Goal: Information Seeking & Learning: Learn about a topic

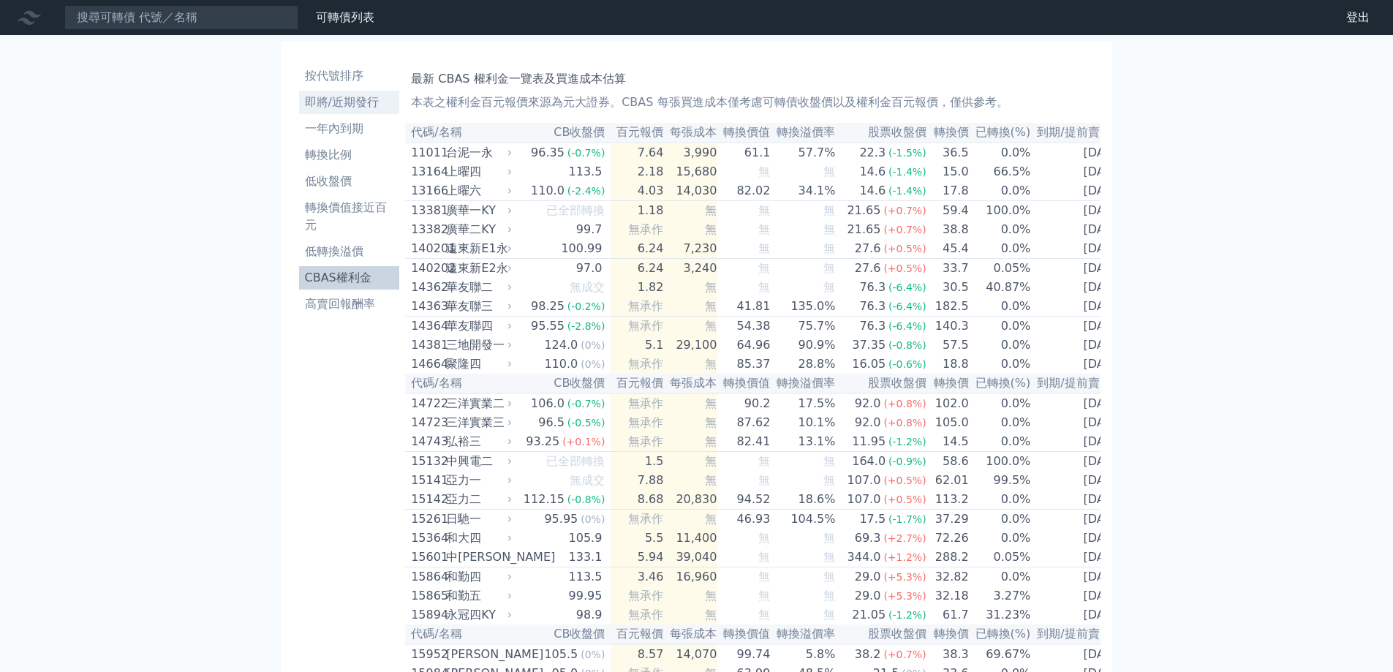
click at [363, 105] on li "即將/近期發行" at bounding box center [349, 103] width 101 height 18
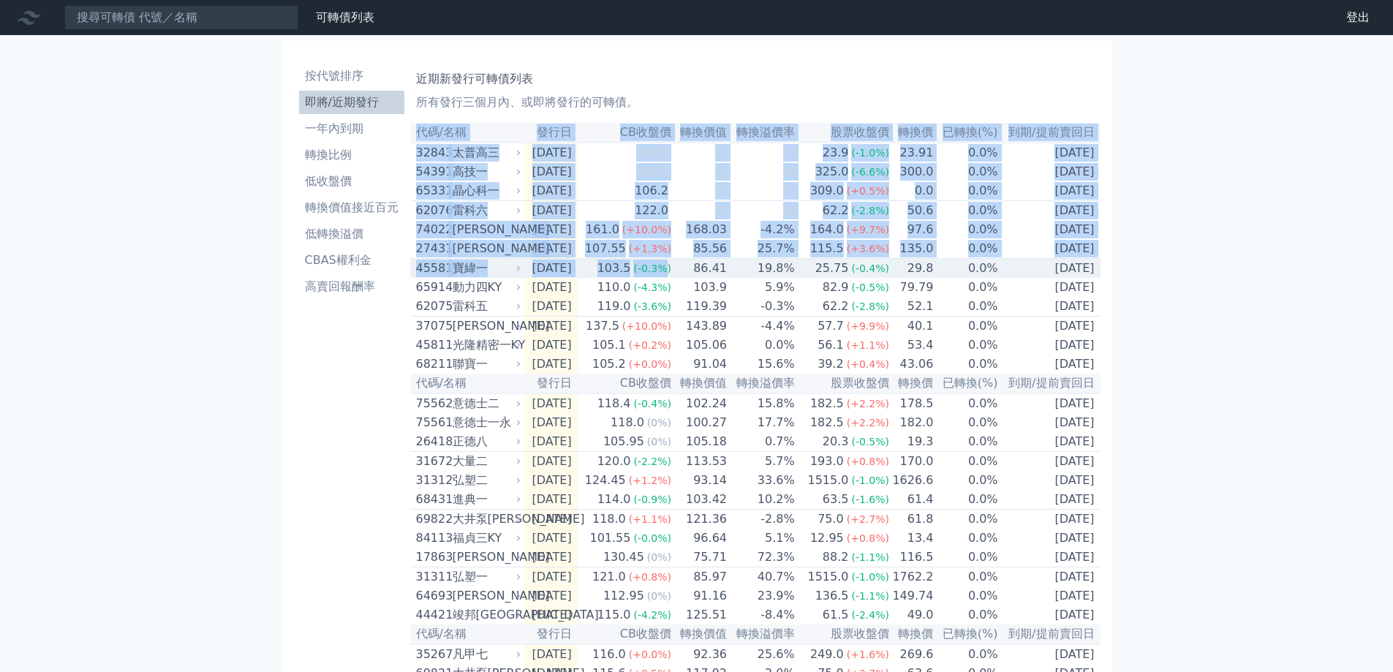
drag, startPoint x: 1106, startPoint y: 429, endPoint x: 522, endPoint y: 201, distance: 627.1
click at [684, 289] on div "按代號排序 即將/近期發行 一年內到期 轉換比例 低收盤價 轉換價值接近百元 低轉換溢價 CBAS權利金 高賣回報酬率 近期新發行可轉債列表 所有發行三個月內…" at bounding box center [696, 534] width 831 height 987
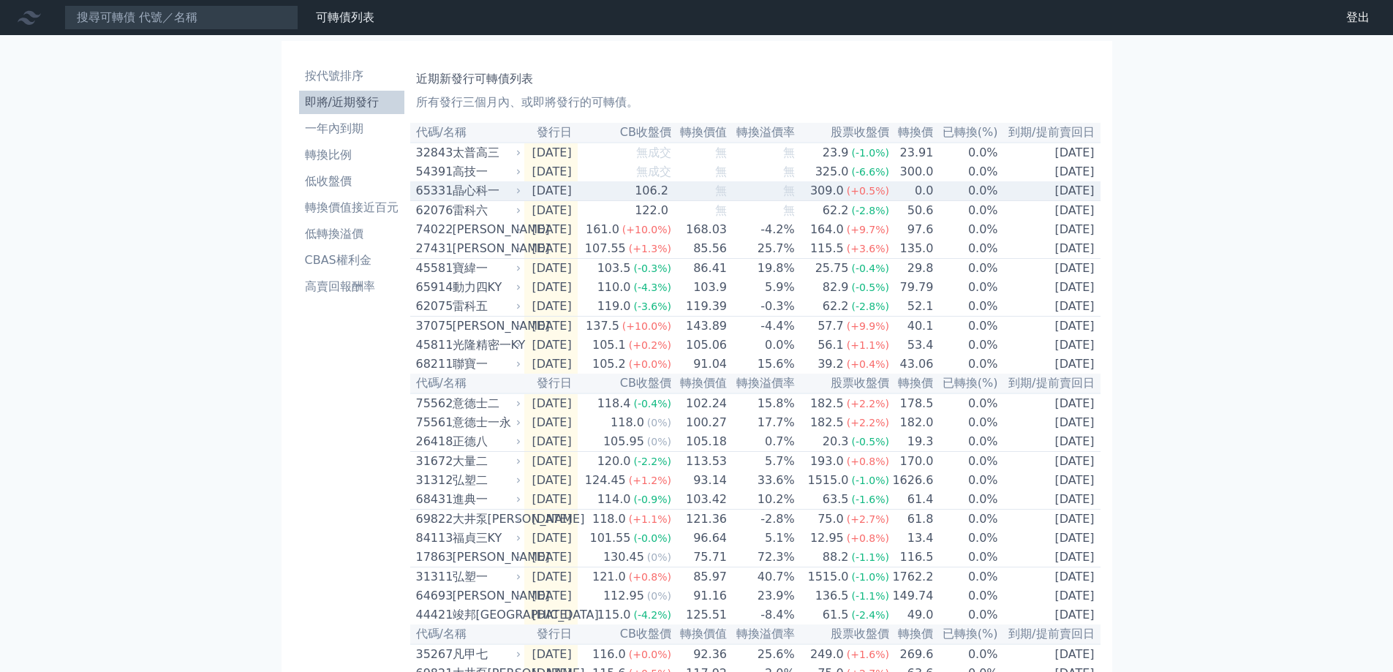
drag, startPoint x: 518, startPoint y: 200, endPoint x: 451, endPoint y: 154, distance: 80.9
click at [512, 200] on div "65331 晶心科一" at bounding box center [469, 191] width 107 height 18
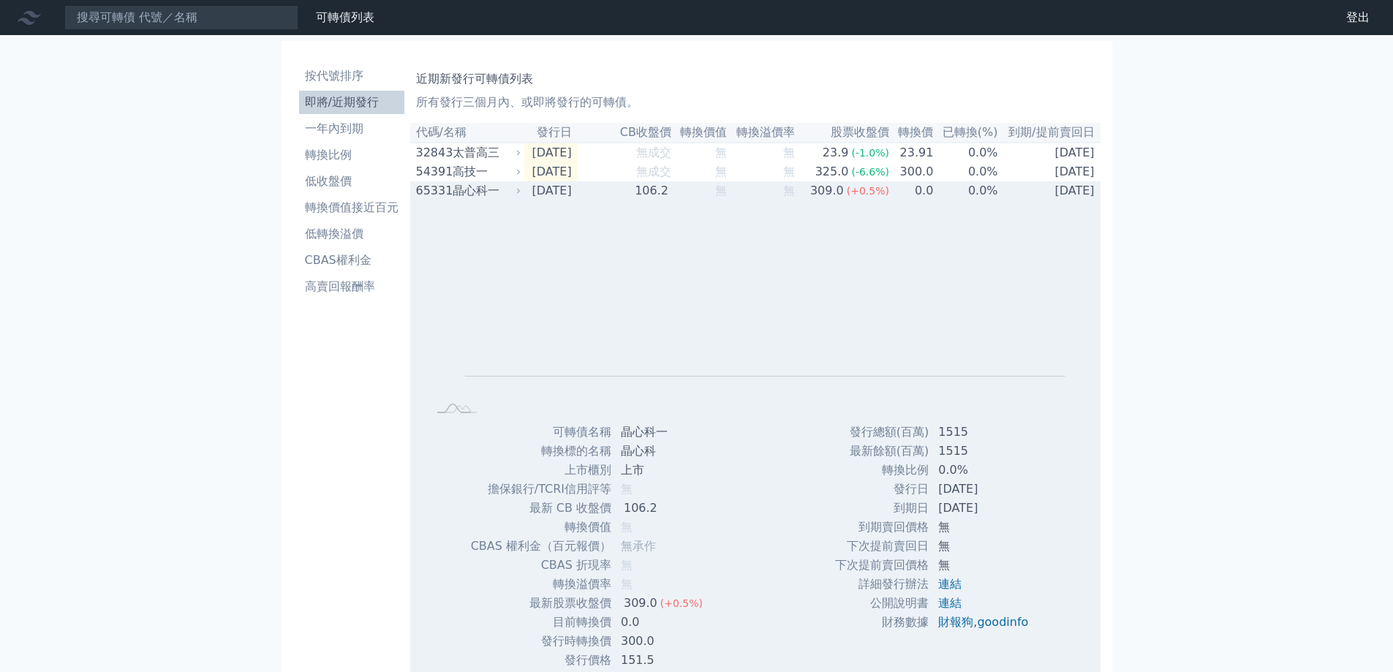
click at [629, 191] on td "106.2" at bounding box center [625, 190] width 94 height 19
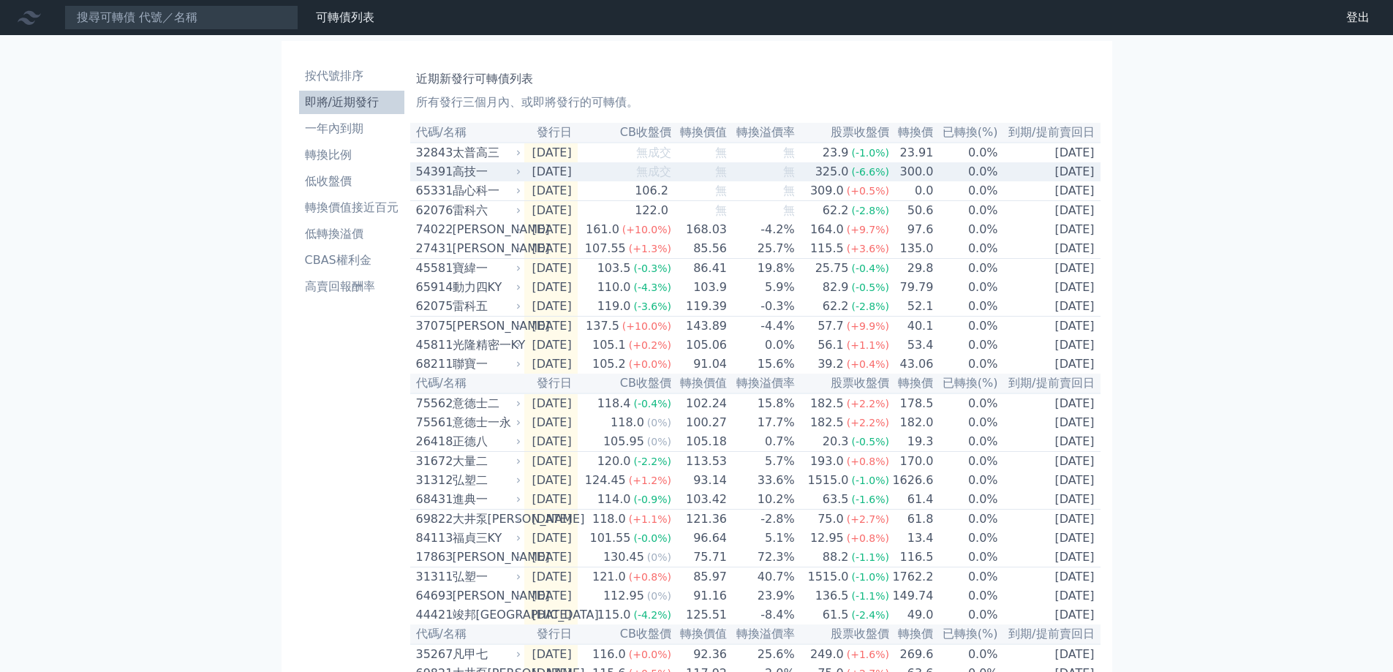
click at [578, 180] on td "[DATE]" at bounding box center [550, 171] width 53 height 19
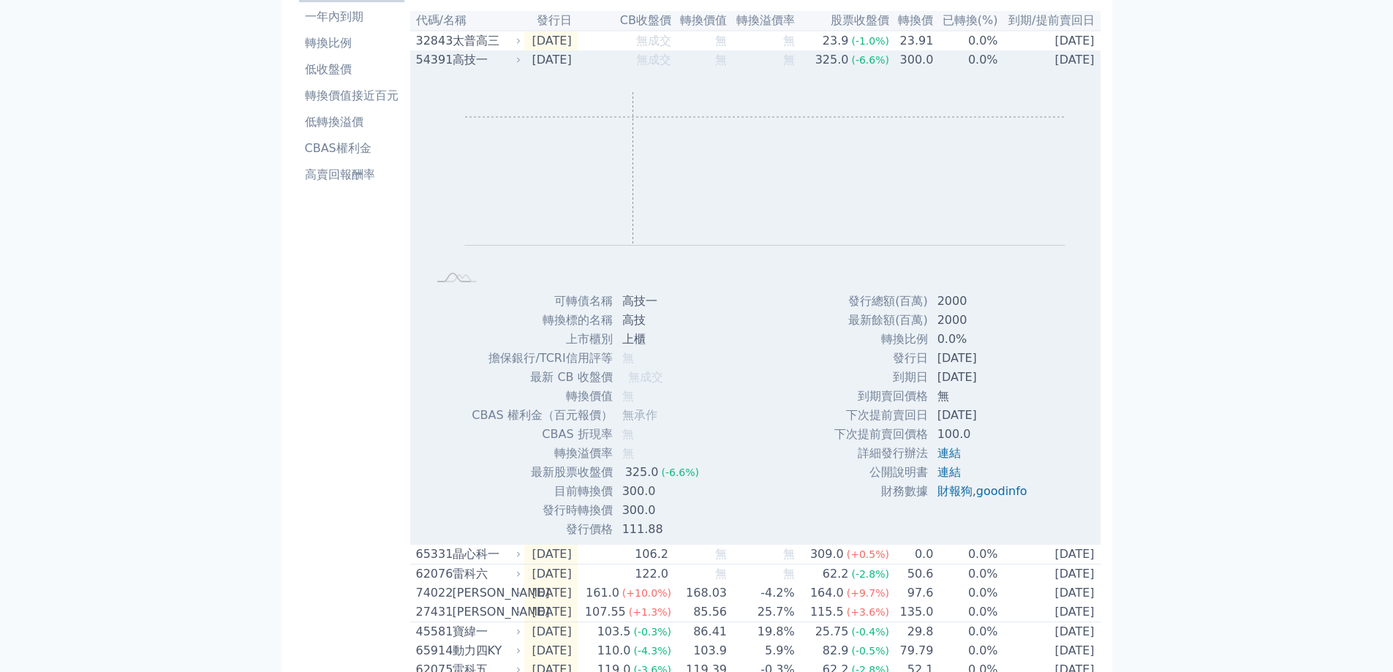
scroll to position [146, 0]
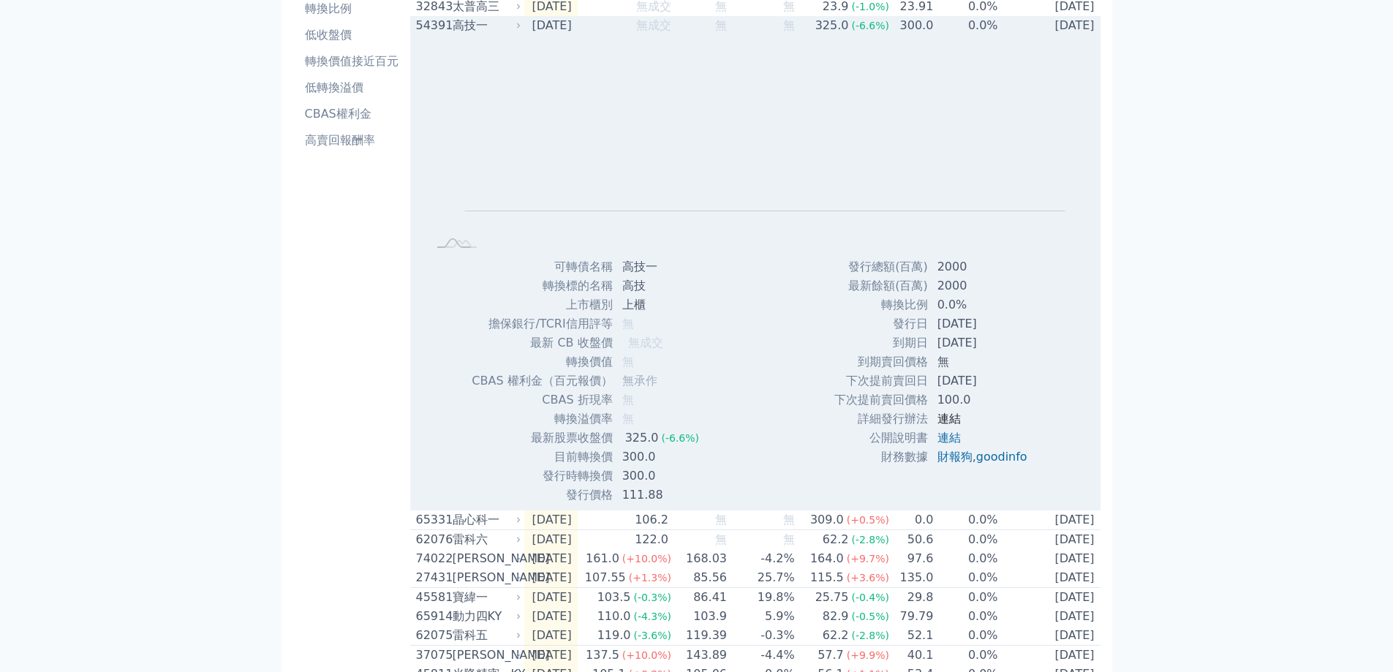
click at [945, 417] on link "連結" at bounding box center [948, 419] width 23 height 14
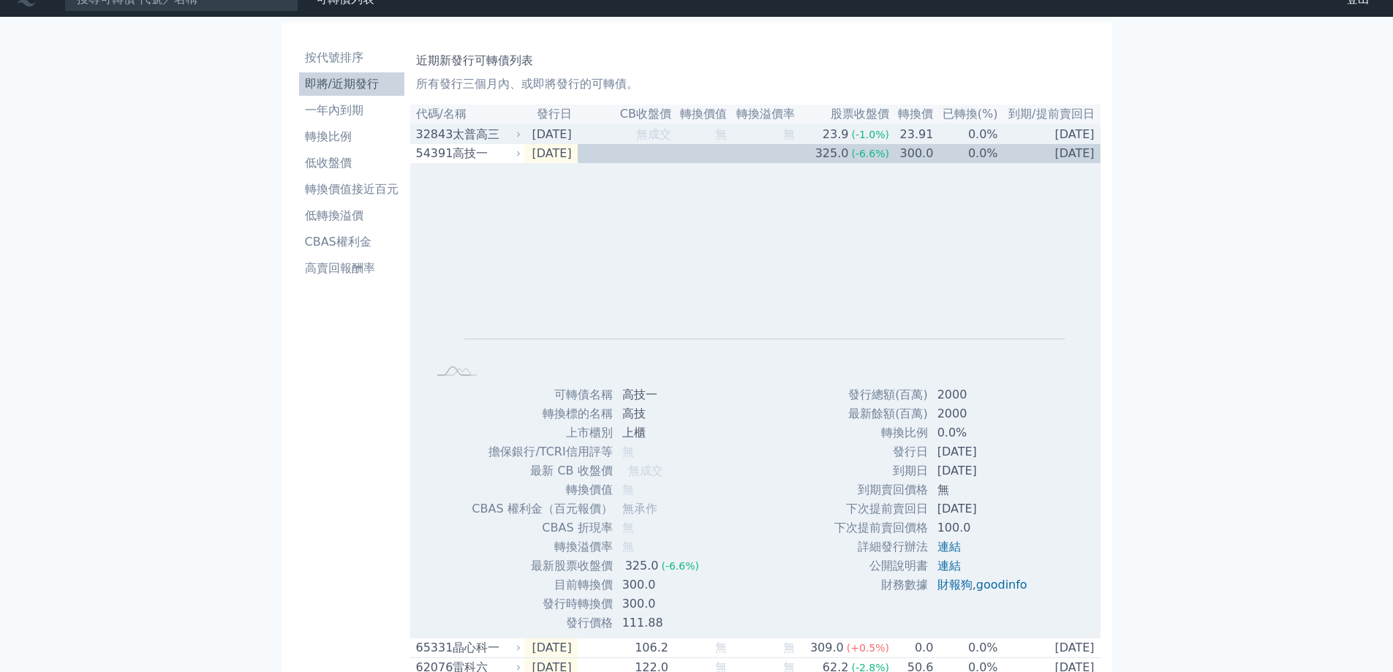
scroll to position [0, 0]
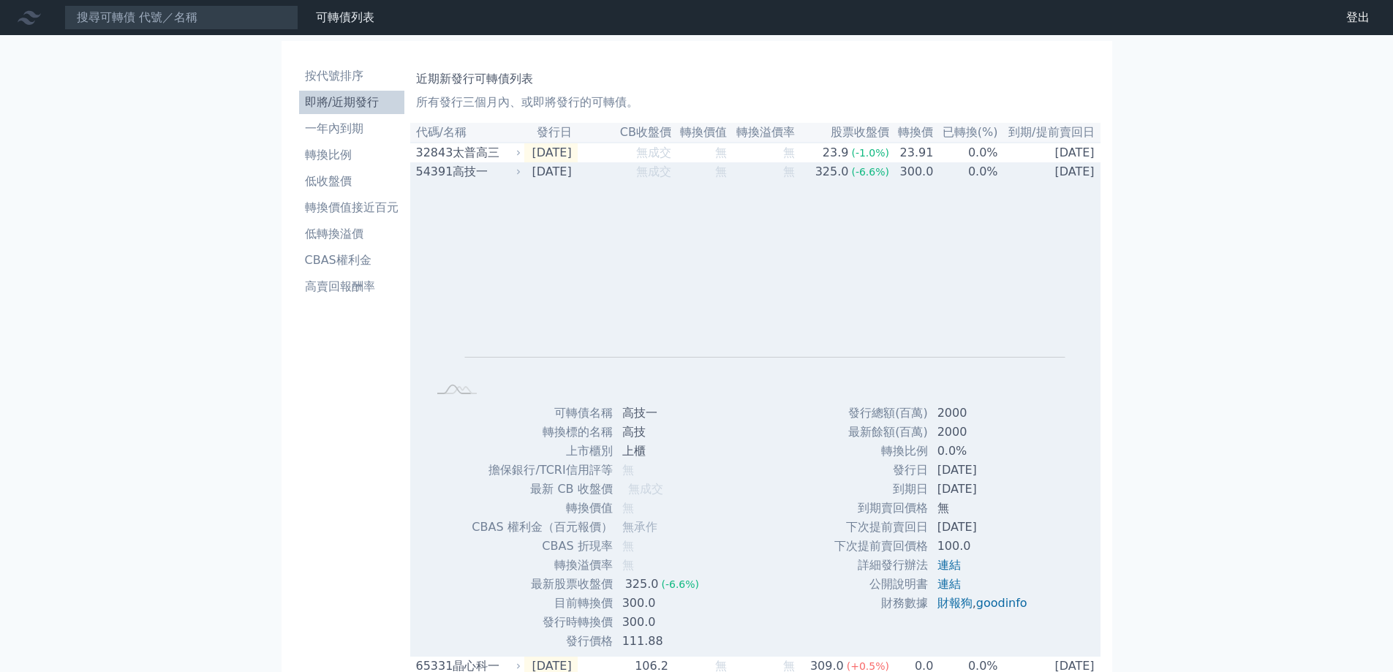
click at [478, 169] on div "高技一" at bounding box center [486, 172] width 66 height 18
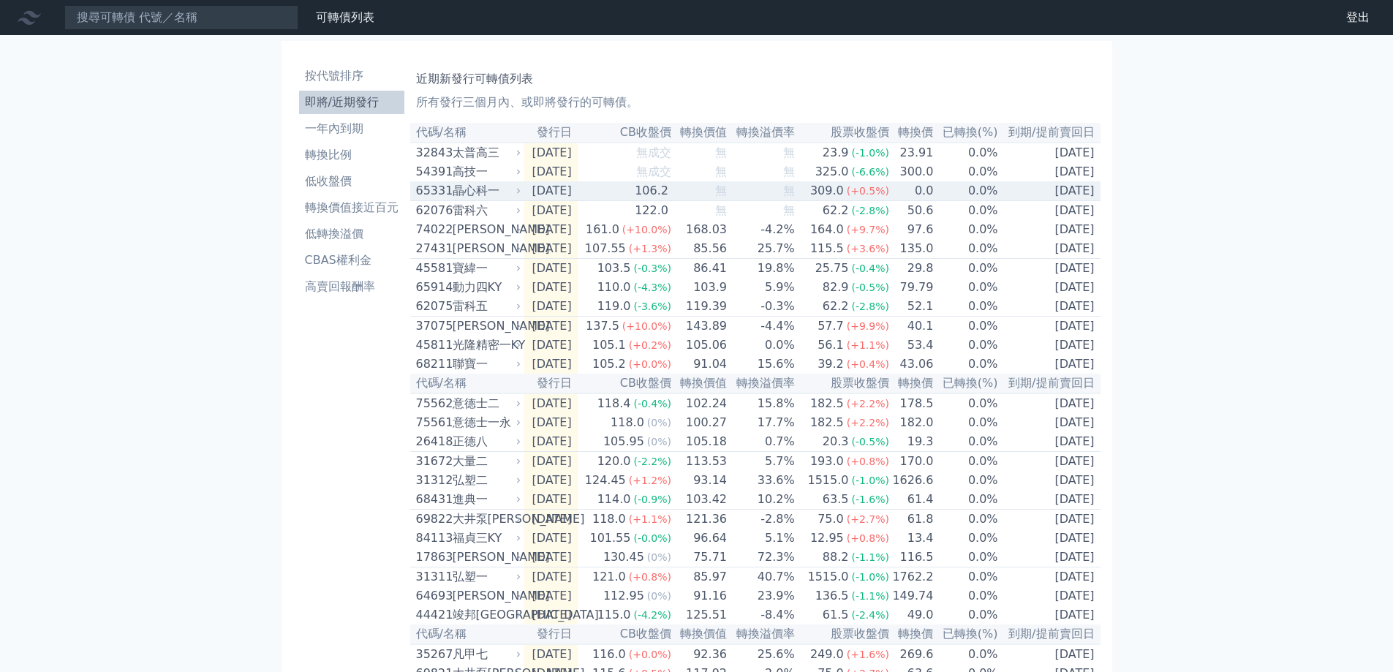
click at [571, 198] on td "[DATE]" at bounding box center [550, 191] width 53 height 20
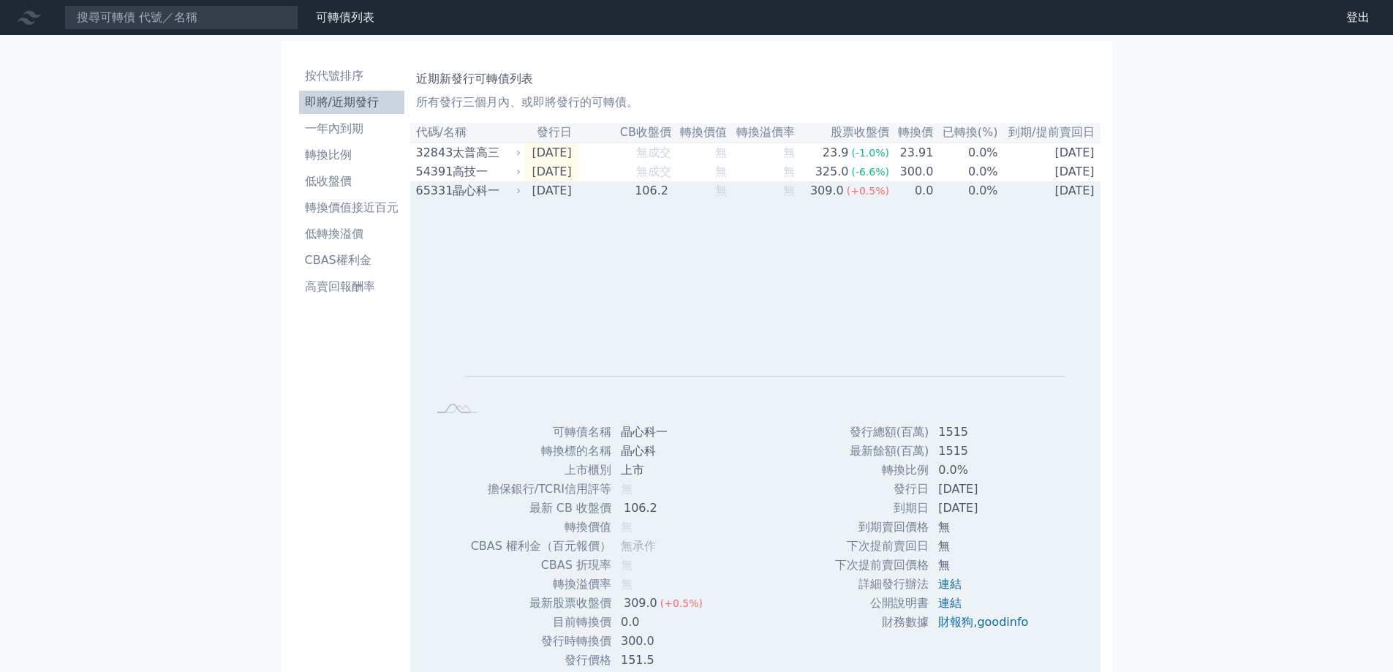
click at [476, 200] on div "晶心科一" at bounding box center [486, 191] width 66 height 18
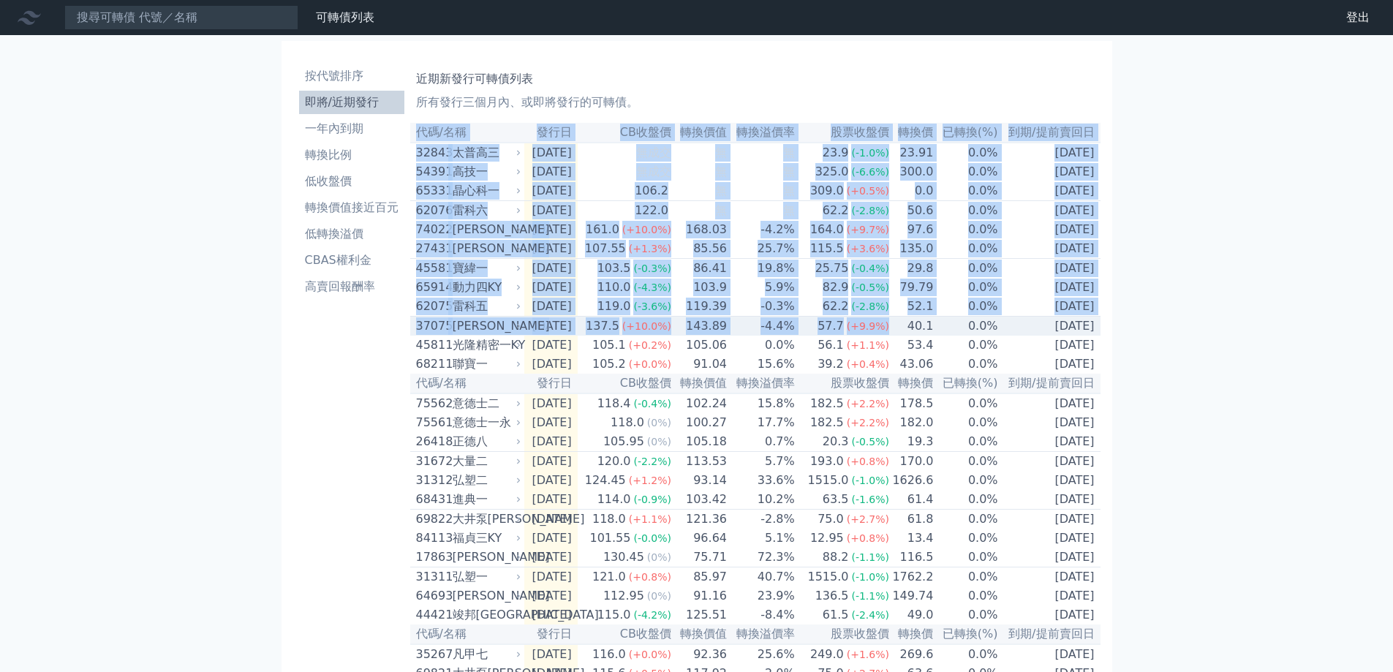
drag, startPoint x: 1132, startPoint y: 386, endPoint x: 1214, endPoint y: 357, distance: 87.6
click at [897, 337] on div "可轉債列表 財務數據 可轉債列表 財務數據 登出 登出 按代號排序 即將/近期發行 一年內到期 轉換比例 低收盤價 轉換價值接近百元 低轉換溢價" at bounding box center [696, 517] width 1393 height 1034
click at [1236, 357] on div "可轉債列表 財務數據 可轉債列表 財務數據 登出 登出 按代號排序 即將/近期發行 一年內到期 轉換比例 低收盤價 轉換價值接近百元 低轉換溢價" at bounding box center [696, 517] width 1393 height 1034
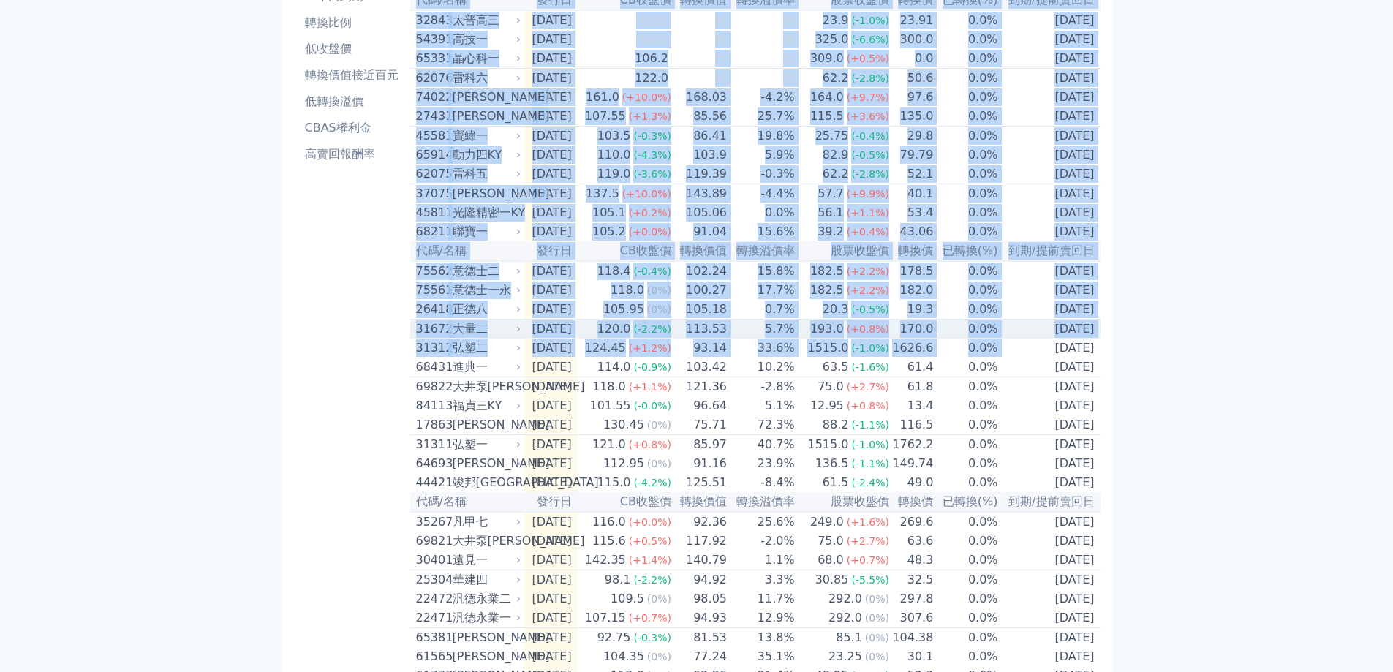
scroll to position [146, 0]
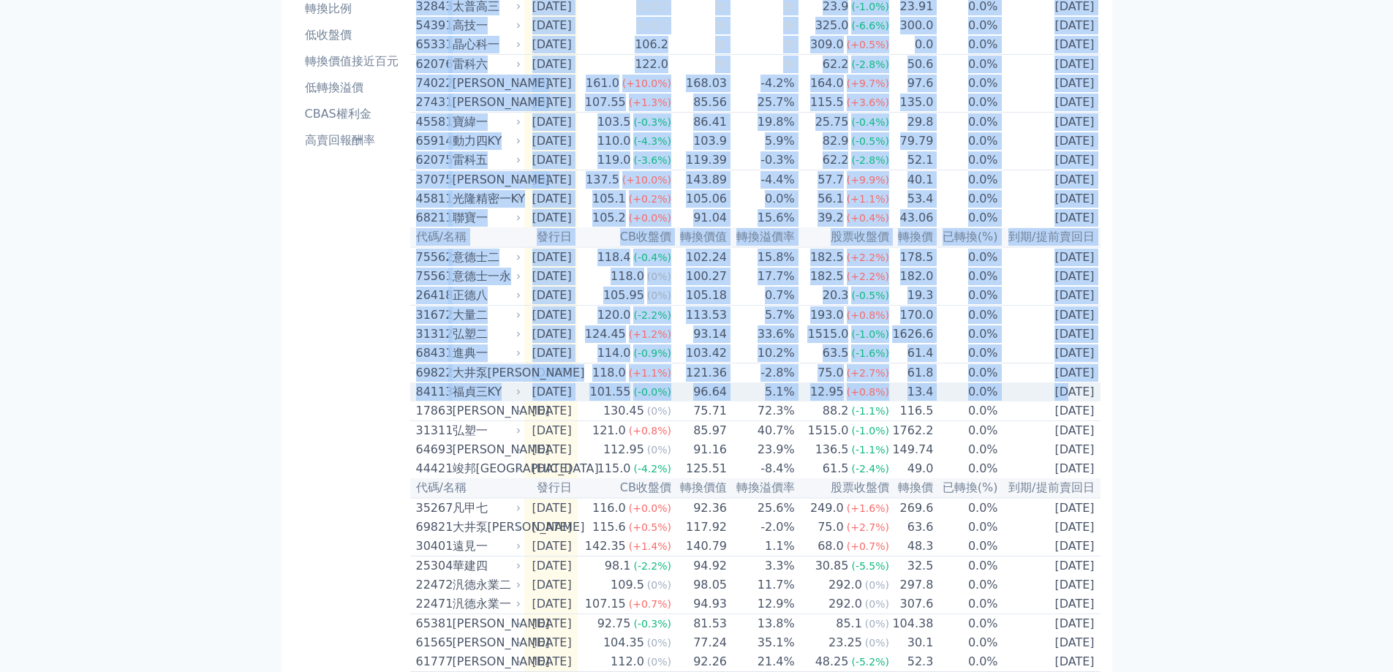
drag, startPoint x: 412, startPoint y: 100, endPoint x: 1132, endPoint y: 419, distance: 788.2
click at [1047, 421] on div "近期新發行可轉債列表 所有發行三個月內、或即將發行的可轉債。 代碼/名稱 發行日 CB收盤價 轉換價值 轉換溢價率 股票收盤價 轉換價 已轉換(%) 到期/提…" at bounding box center [755, 388] width 690 height 952
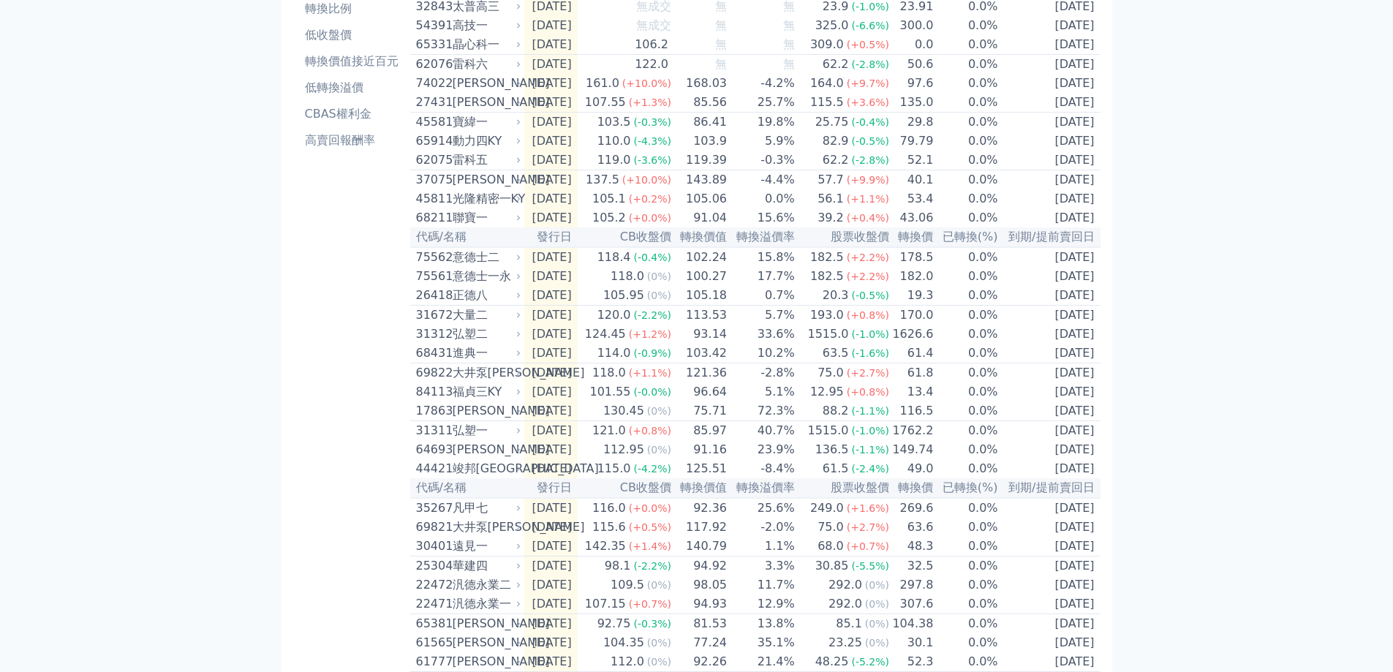
click at [1135, 419] on div "可轉債列表 財務數據 可轉債列表 財務數據 登出 登出 按代號排序 即將/近期發行 一年內到期 轉換比例 低收盤價 轉換價值接近百元 低轉換溢價" at bounding box center [696, 371] width 1393 height 1034
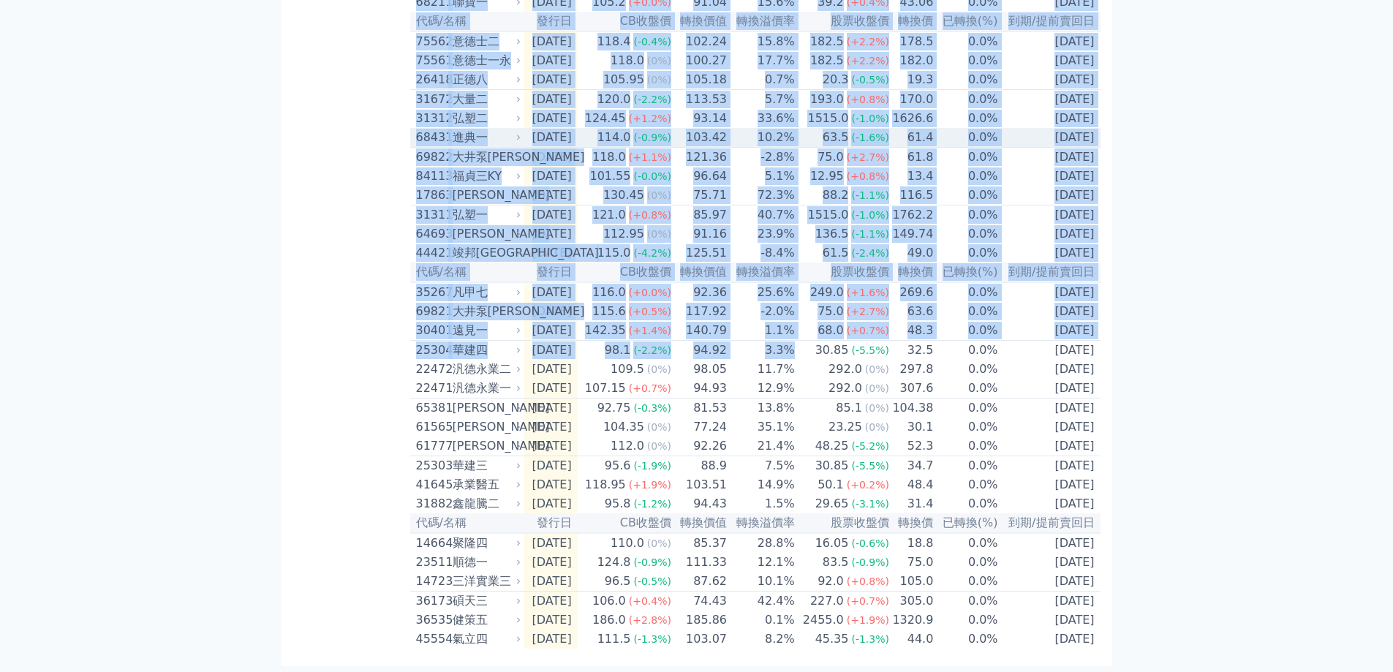
scroll to position [429, 0]
drag, startPoint x: 416, startPoint y: 99, endPoint x: 984, endPoint y: 411, distance: 648.2
click at [1097, 639] on div "近期新發行可轉債列表 所有發行三個月內、或即將發行的可轉債。 代碼/名稱 發行日 CB收盤價 轉換價值 轉換溢價率 股票收盤價 轉換價 已轉換(%) 到期/提…" at bounding box center [755, 173] width 690 height 952
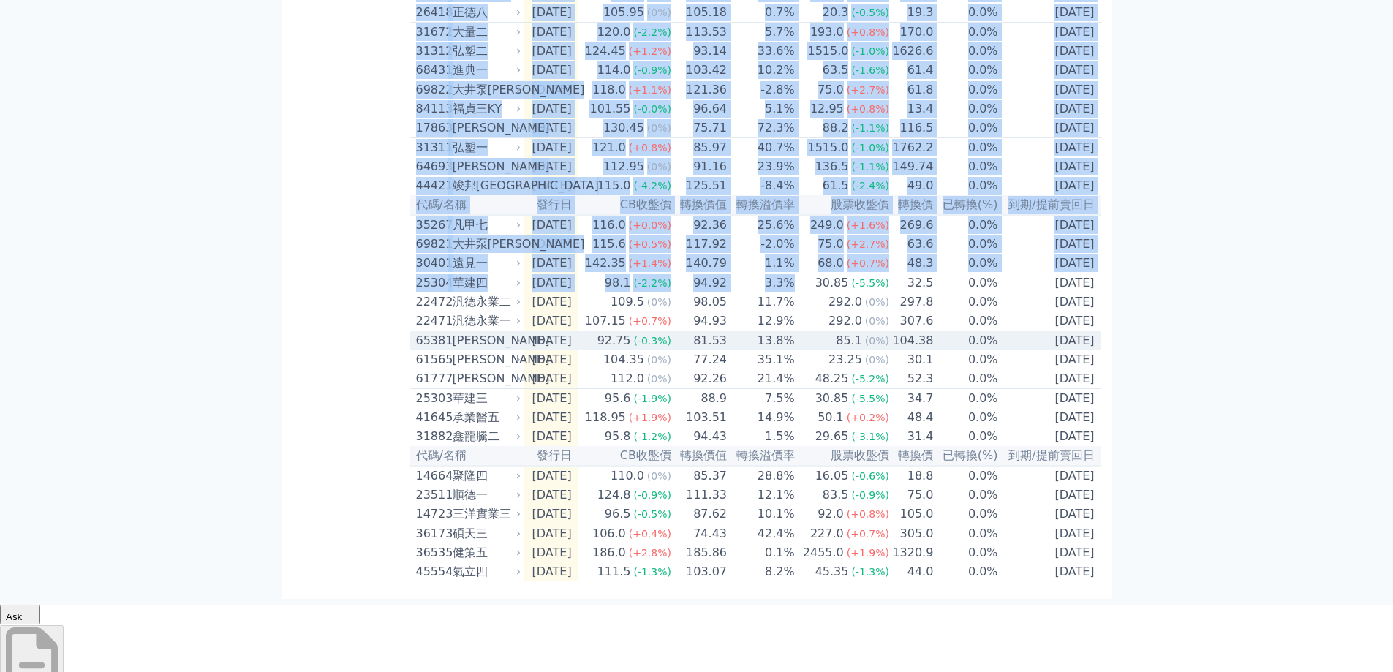
copy div "loremips、dolorsita。 co/ad eli SEddo eius tempo incid utl etd(%) ma/aliqu 29962 …"
click at [40, 605] on button "Ask" at bounding box center [20, 615] width 40 height 20
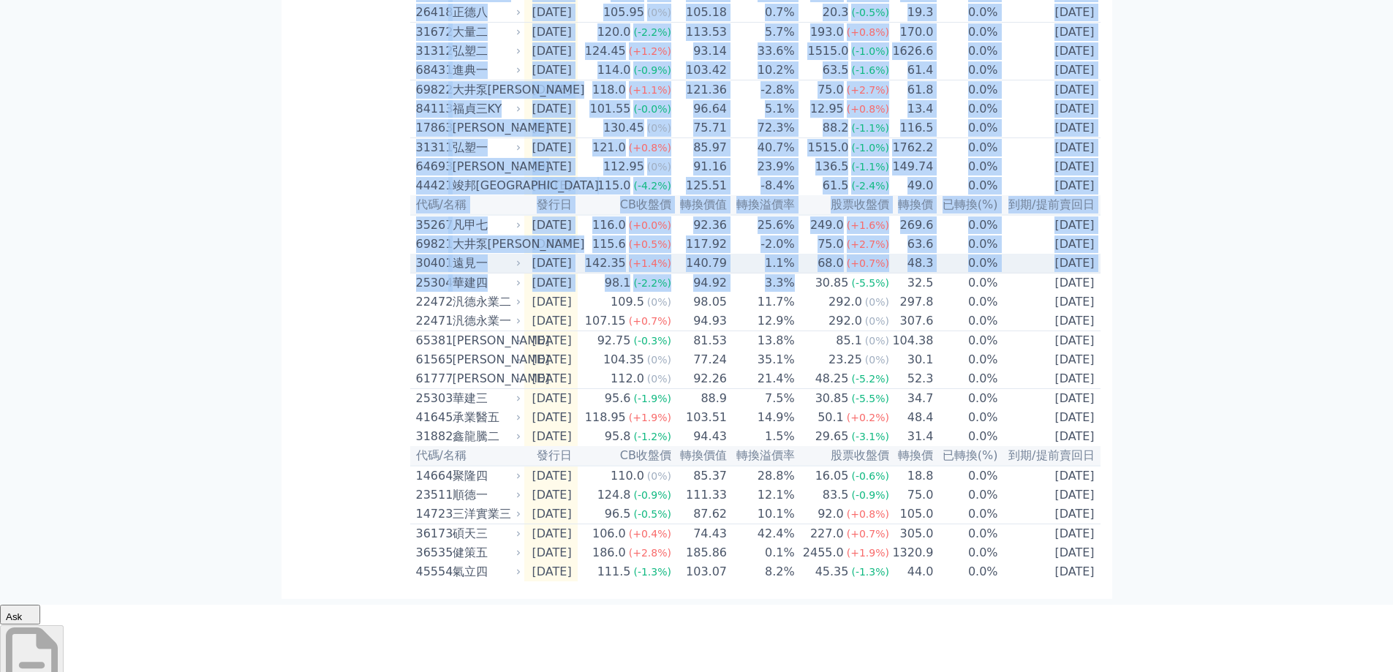
click at [1099, 273] on td "[DATE]" at bounding box center [1050, 264] width 102 height 20
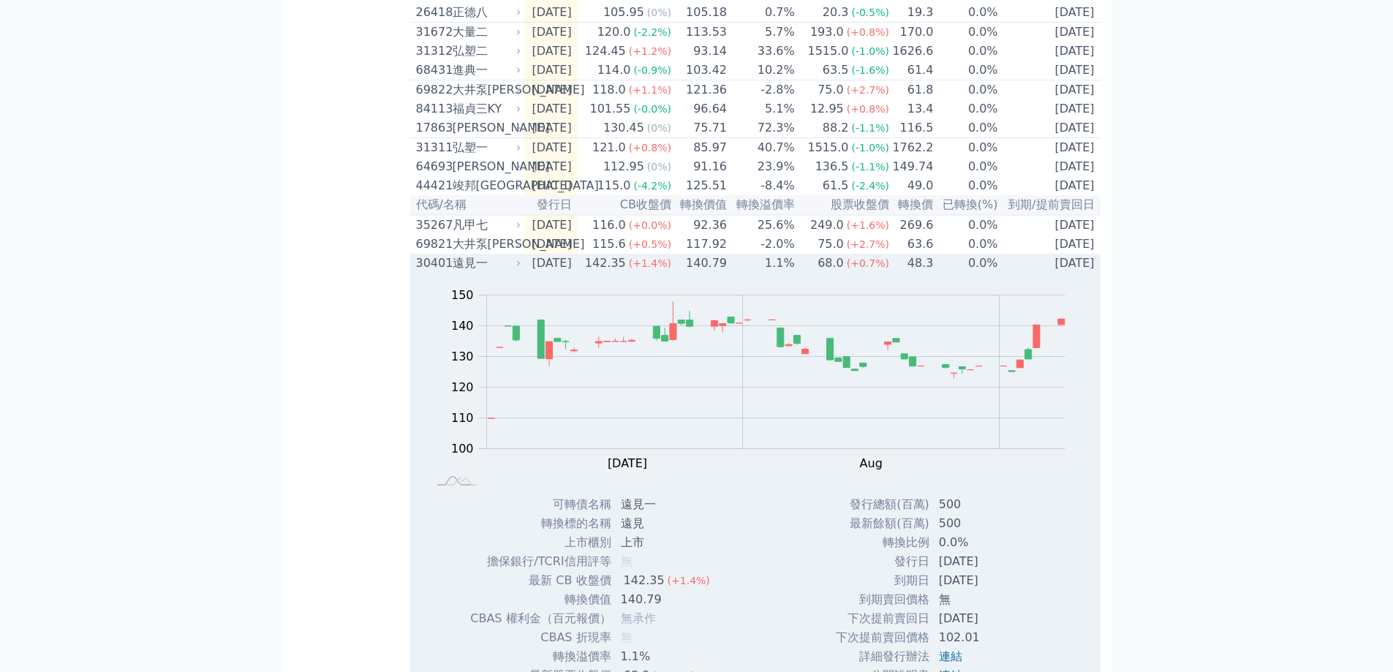
click at [671, 269] on span "(+1.4%)" at bounding box center [650, 263] width 42 height 12
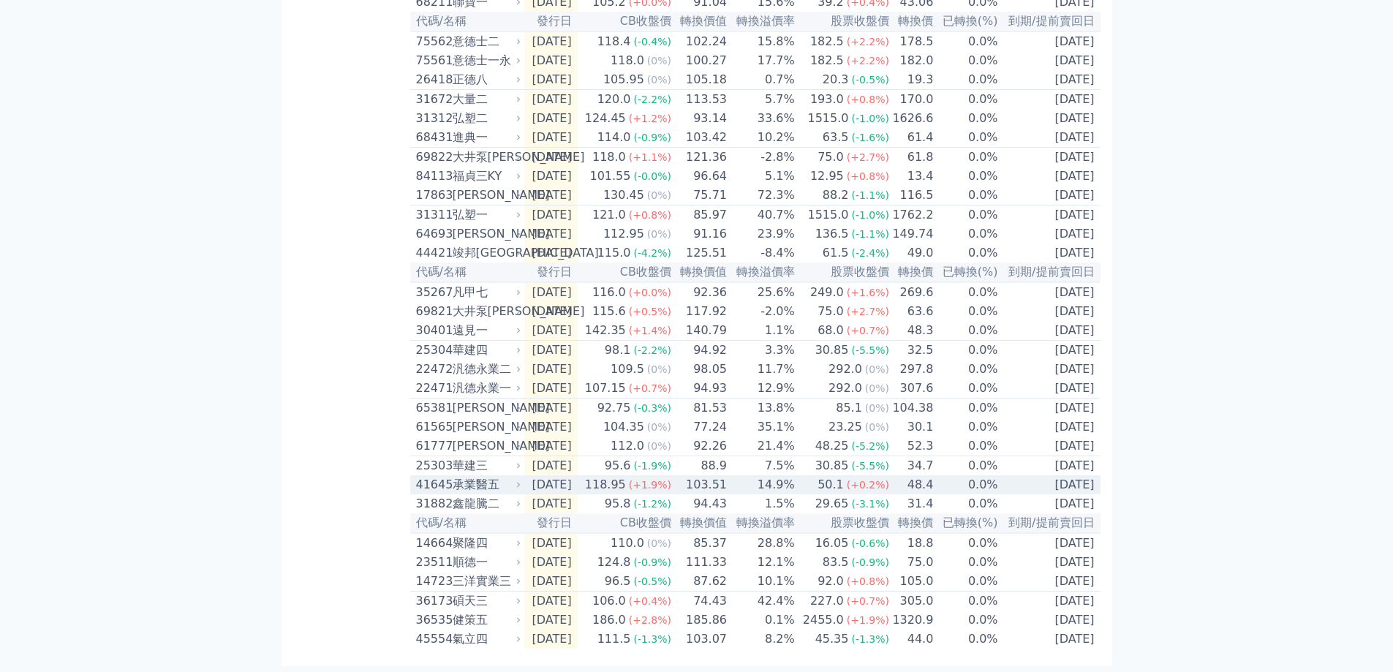
click at [557, 475] on td "[DATE]" at bounding box center [550, 484] width 53 height 19
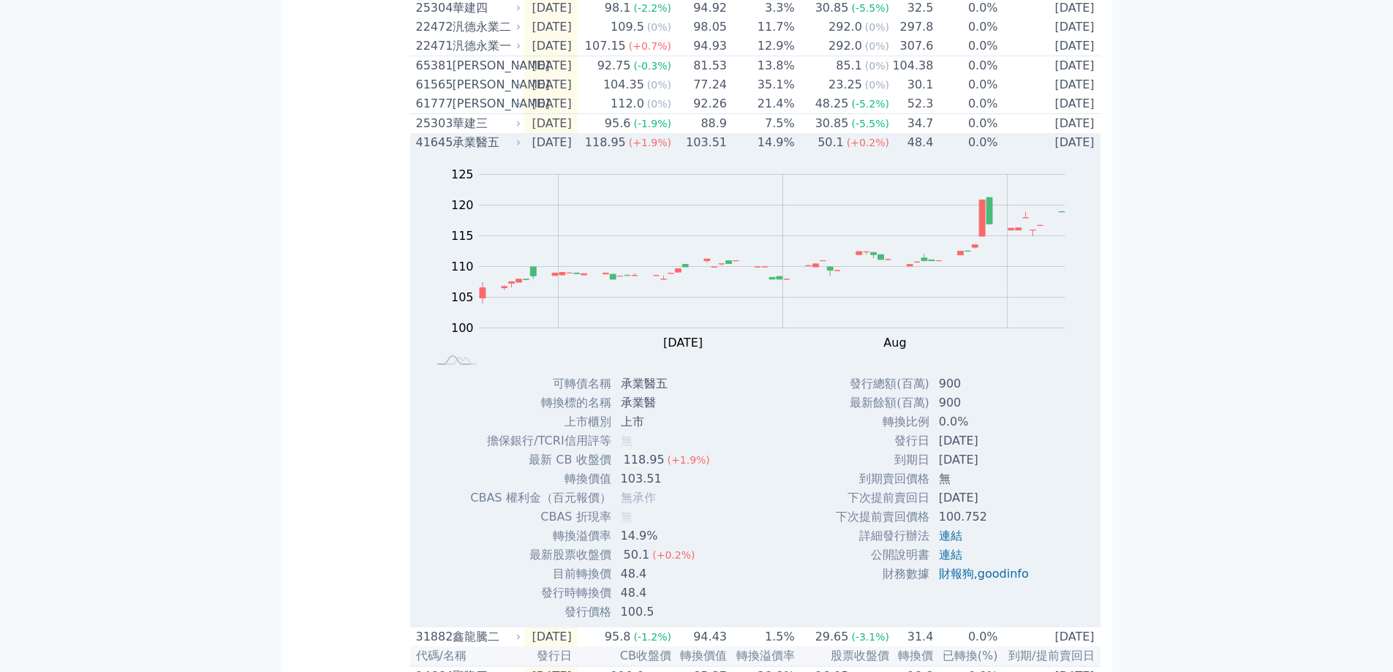
scroll to position [795, 0]
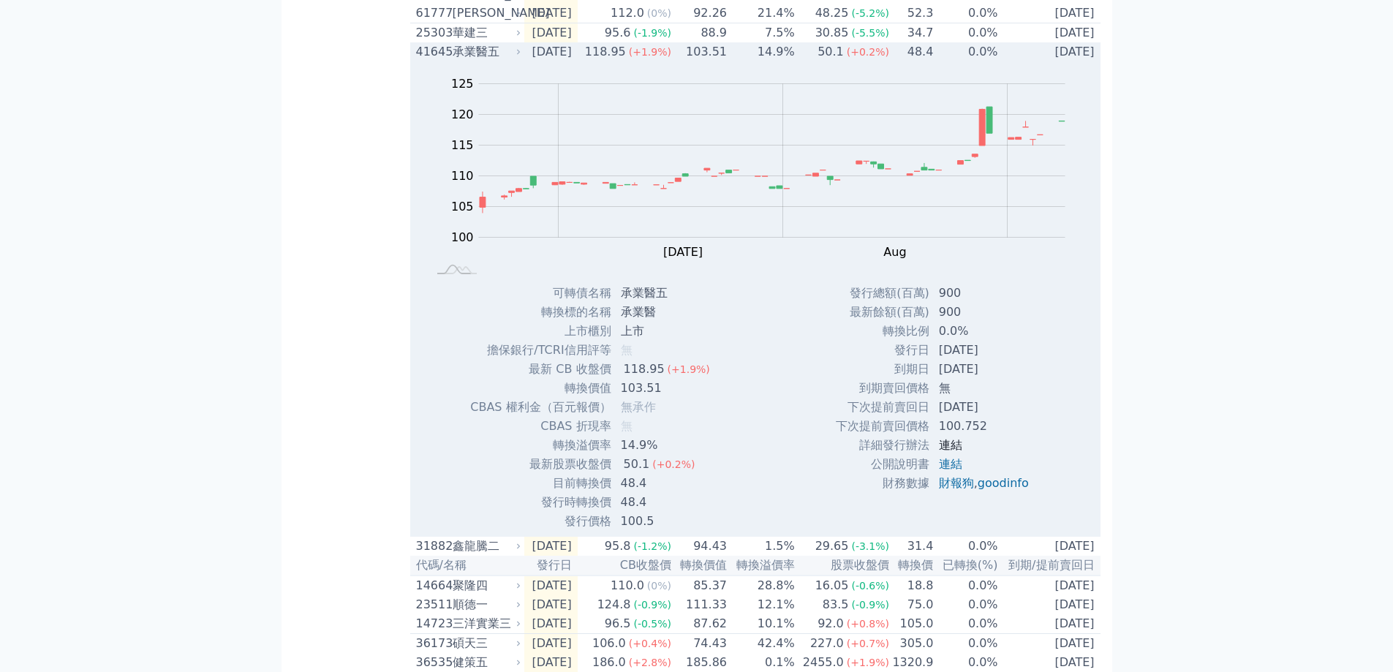
click at [950, 452] on link "連結" at bounding box center [950, 445] width 23 height 14
click at [947, 471] on link "連結" at bounding box center [950, 464] width 23 height 14
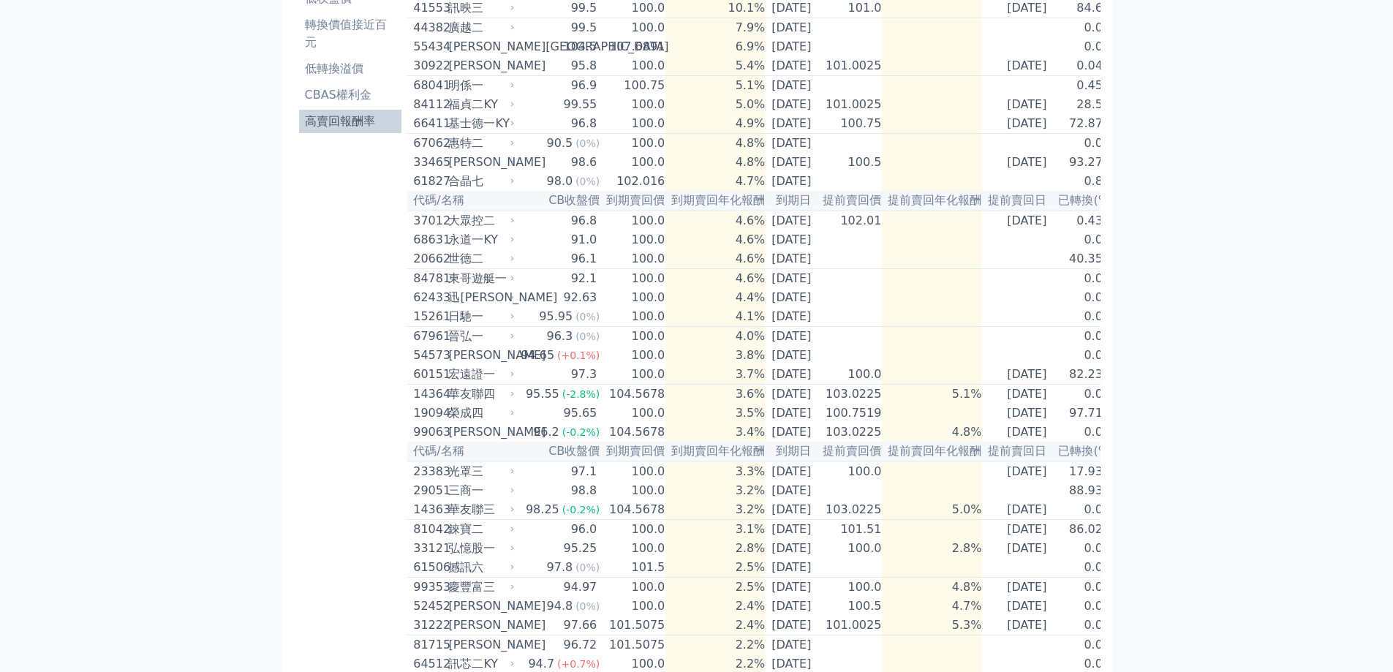
scroll to position [62, 0]
